Goal: Task Accomplishment & Management: Use online tool/utility

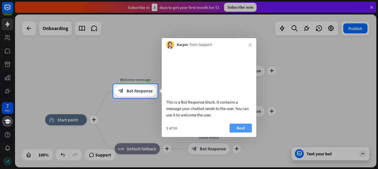
click at [236, 132] on button "Next" at bounding box center [241, 127] width 22 height 9
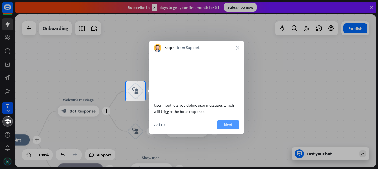
click at [228, 129] on button "Next" at bounding box center [228, 124] width 22 height 9
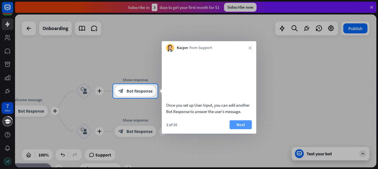
click at [239, 129] on button "Next" at bounding box center [241, 124] width 22 height 9
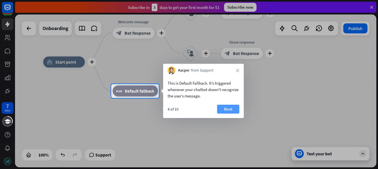
click at [227, 105] on button "Next" at bounding box center [228, 109] width 22 height 9
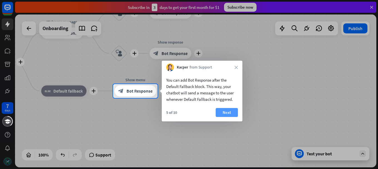
click at [227, 111] on button "Next" at bounding box center [227, 112] width 22 height 9
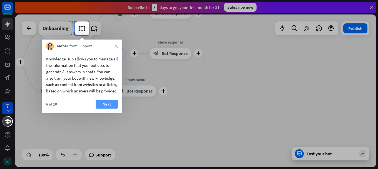
click at [103, 103] on button "Next" at bounding box center [107, 104] width 22 height 9
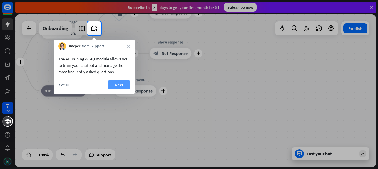
click at [119, 85] on button "Next" at bounding box center [119, 84] width 22 height 9
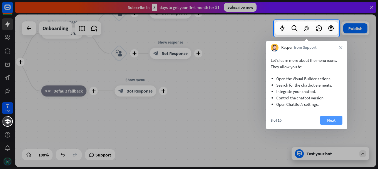
click at [338, 119] on button "Next" at bounding box center [331, 120] width 22 height 9
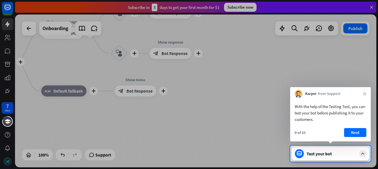
click at [358, 130] on button "Next" at bounding box center [355, 132] width 22 height 9
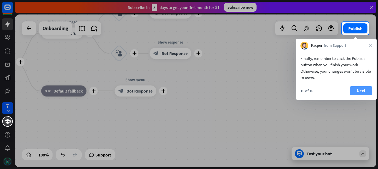
click at [359, 90] on button "Next" at bounding box center [361, 90] width 22 height 9
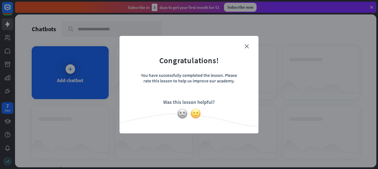
click at [197, 114] on img at bounding box center [195, 113] width 11 height 11
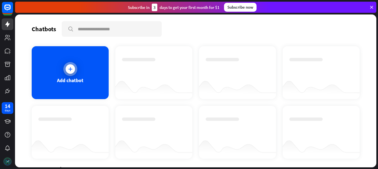
click at [76, 69] on div at bounding box center [70, 69] width 14 height 14
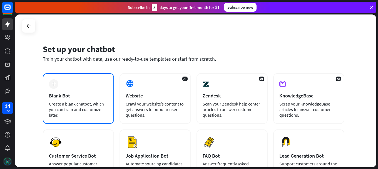
click at [60, 95] on div "Blank Bot" at bounding box center [78, 95] width 59 height 6
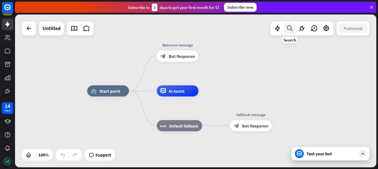
click at [292, 27] on icon at bounding box center [290, 28] width 8 height 7
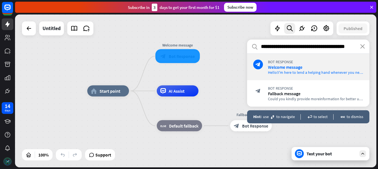
drag, startPoint x: 360, startPoint y: 46, endPoint x: 234, endPoint y: 44, distance: 125.4
click at [234, 44] on div "home_2 Start point Welcome message block_bot_response Bot Response AI Assist bl…" at bounding box center [196, 90] width 362 height 153
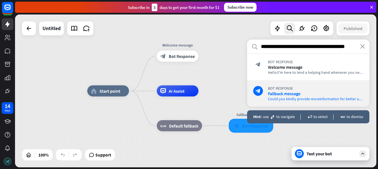
type input "**********"
click at [225, 78] on div "home_2 Start point Welcome message block_bot_response Bot Response AI Assist bl…" at bounding box center [196, 90] width 362 height 153
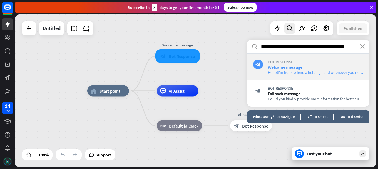
click at [303, 70] on span "Hello! I 'm here to lend a helping hand whenever you need i t. What can I do fo…" at bounding box center [335, 72] width 135 height 5
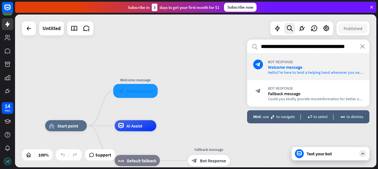
drag, startPoint x: 357, startPoint y: 48, endPoint x: 233, endPoint y: 49, distance: 123.8
click at [233, 49] on div "home_2 Start point Welcome message block_bot_response Bot Response AI Assist bl…" at bounding box center [196, 90] width 362 height 153
click at [217, 69] on div "home_2 Start point Welcome message block_bot_response Bot Response AI Assist bl…" at bounding box center [196, 90] width 362 height 153
click at [362, 46] on icon "close" at bounding box center [362, 46] width 5 height 4
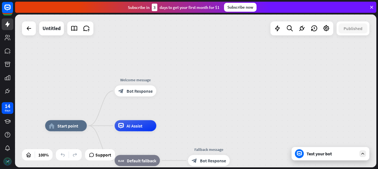
click at [323, 157] on div "Test your bot" at bounding box center [331, 153] width 78 height 13
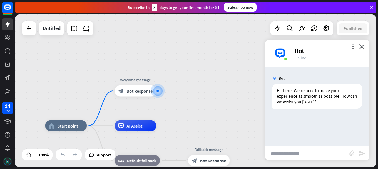
click at [295, 156] on input "text" at bounding box center [307, 153] width 84 height 14
paste input "**********"
type input "**********"
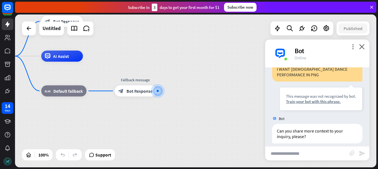
scroll to position [65, 0]
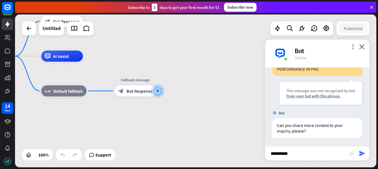
type input "**********"
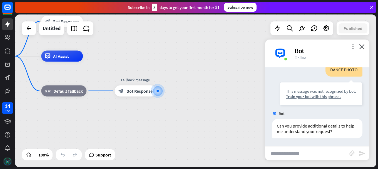
scroll to position [154, 0]
click at [159, 91] on div at bounding box center [158, 91] width 2 height 2
click at [156, 93] on div at bounding box center [158, 91] width 6 height 6
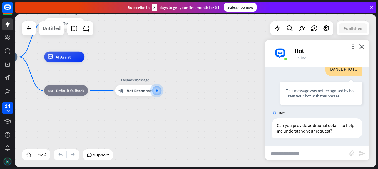
click at [53, 29] on div "Untitled" at bounding box center [52, 28] width 18 height 14
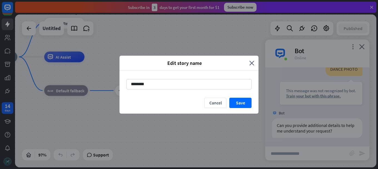
drag, startPoint x: 182, startPoint y: 87, endPoint x: 84, endPoint y: 86, distance: 97.9
click at [84, 86] on div "Edit story name close ******** Cancel Save" at bounding box center [189, 84] width 378 height 169
type input "*****"
click at [242, 104] on button "Save" at bounding box center [240, 103] width 22 height 10
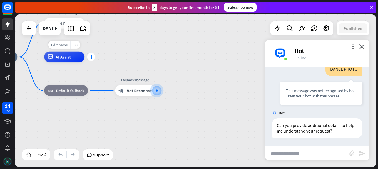
click at [91, 57] on icon "plus" at bounding box center [91, 57] width 4 height 4
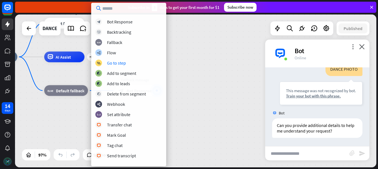
click at [216, 56] on div "home_2 Start point Welcome message block_bot_response Bot Response plus AI Assi…" at bounding box center [196, 90] width 362 height 153
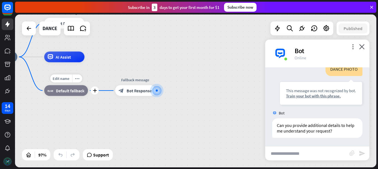
click at [77, 94] on div "block_fallback Default fallback" at bounding box center [66, 90] width 44 height 11
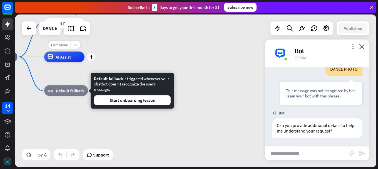
click at [76, 61] on div "AI Assist" at bounding box center [64, 56] width 40 height 11
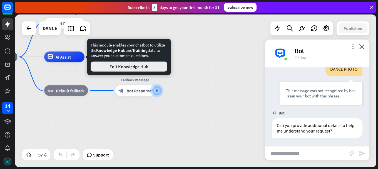
click at [110, 68] on button "Edit Knowledge Hub" at bounding box center [129, 66] width 77 height 10
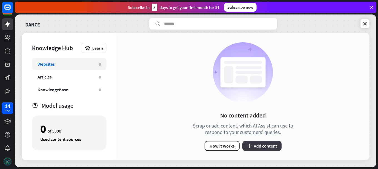
click at [258, 145] on button "plus Add content" at bounding box center [261, 146] width 39 height 10
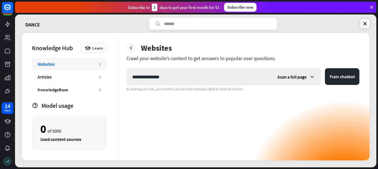
click at [156, 78] on input "**********" at bounding box center [199, 76] width 145 height 17
type input "**********"
click at [325, 68] on button "Train chatbot" at bounding box center [342, 76] width 34 height 17
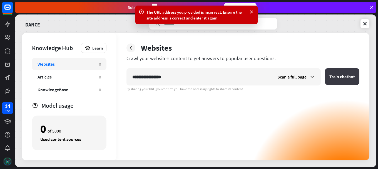
click at [346, 80] on button "Train chatbot" at bounding box center [342, 76] width 34 height 17
click at [367, 21] on icon at bounding box center [365, 24] width 6 height 6
